Goal: Information Seeking & Learning: Find specific page/section

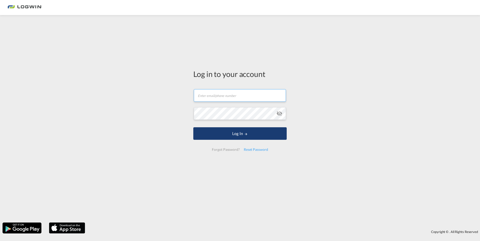
type input "[EMAIL_ADDRESS][DOMAIN_NAME]"
click at [248, 135] on button "Log In" at bounding box center [239, 133] width 93 height 13
